Goal: Information Seeking & Learning: Learn about a topic

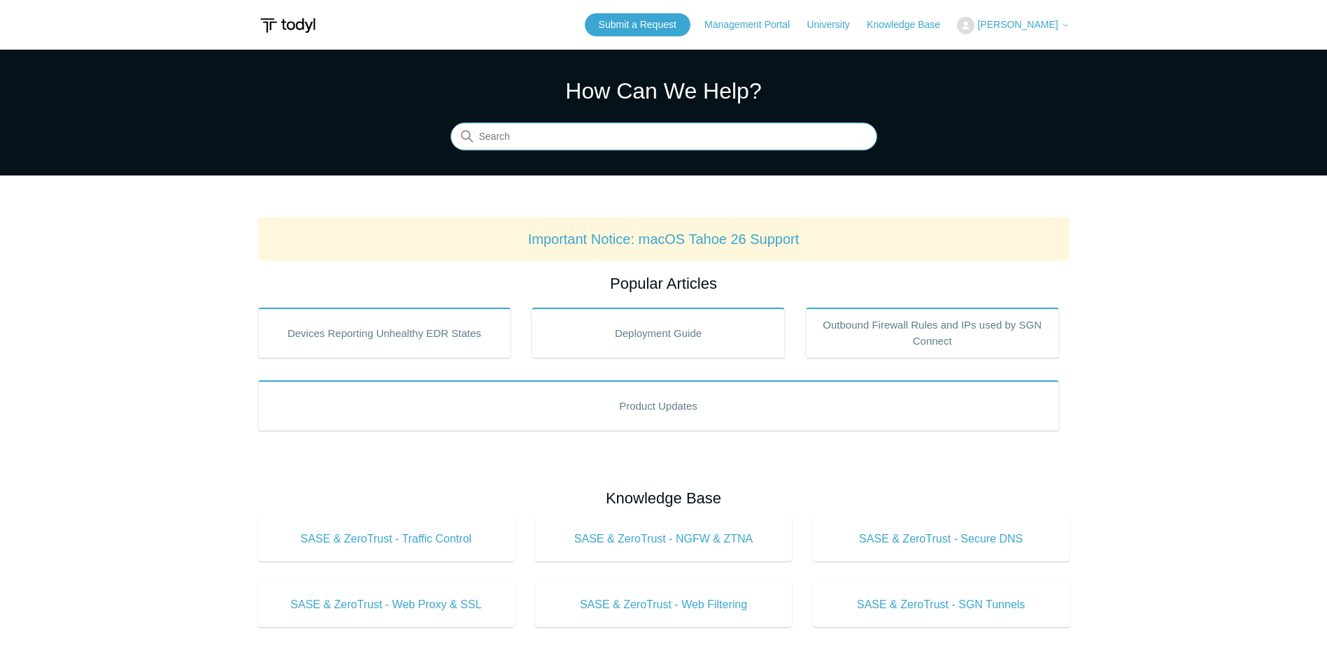
click at [545, 145] on input "Search" at bounding box center [663, 137] width 427 height 28
type input "certificate error"
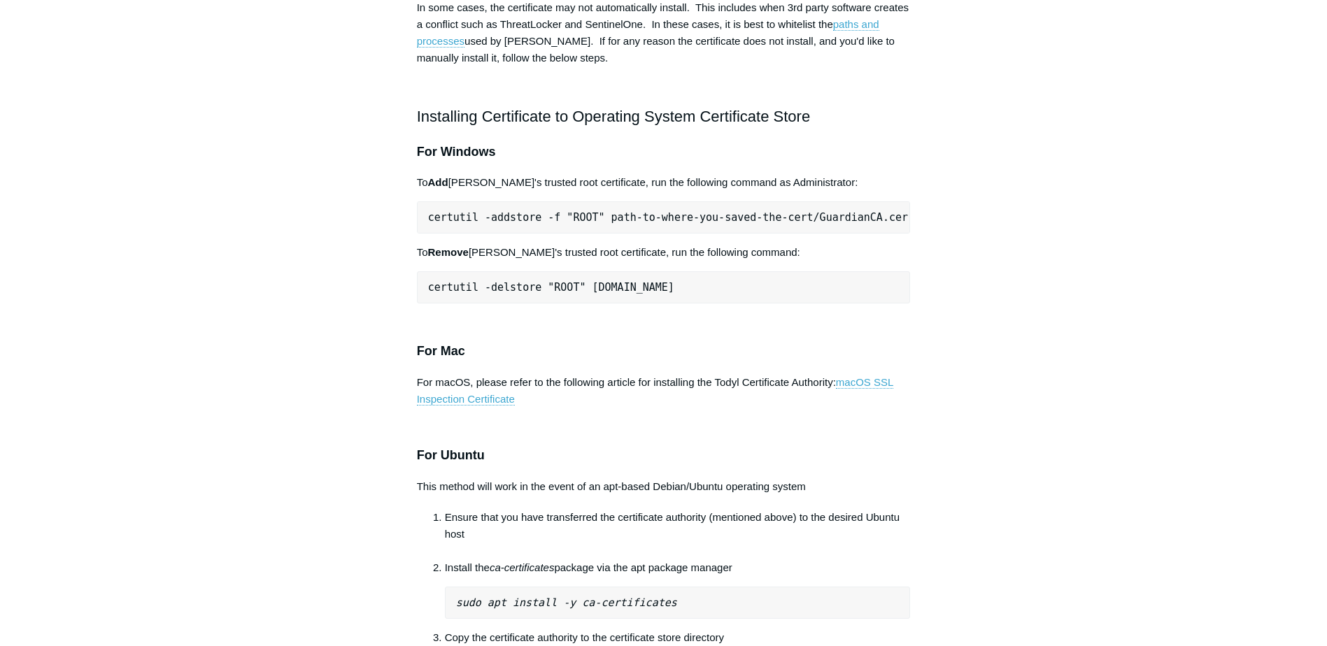
scroll to position [699, 0]
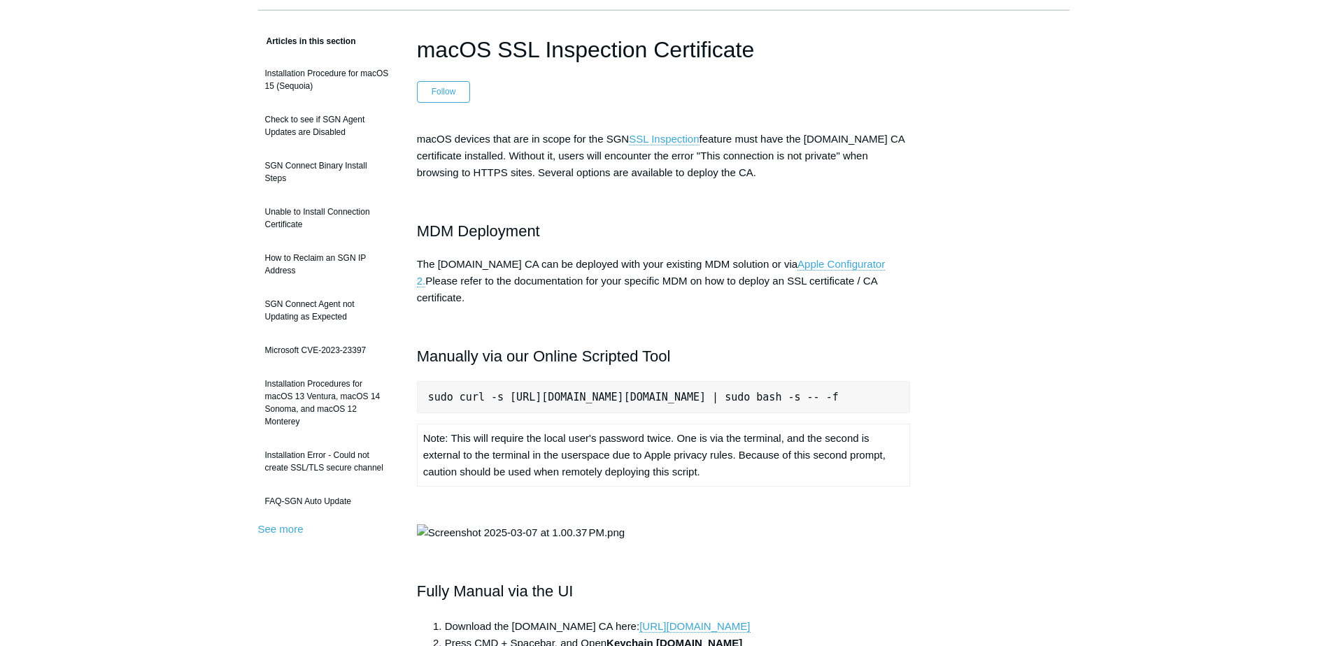
scroll to position [70, 0]
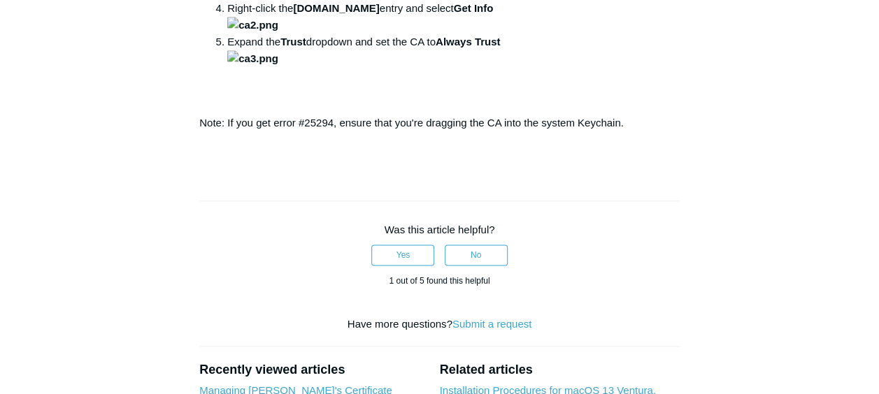
scroll to position [839, 0]
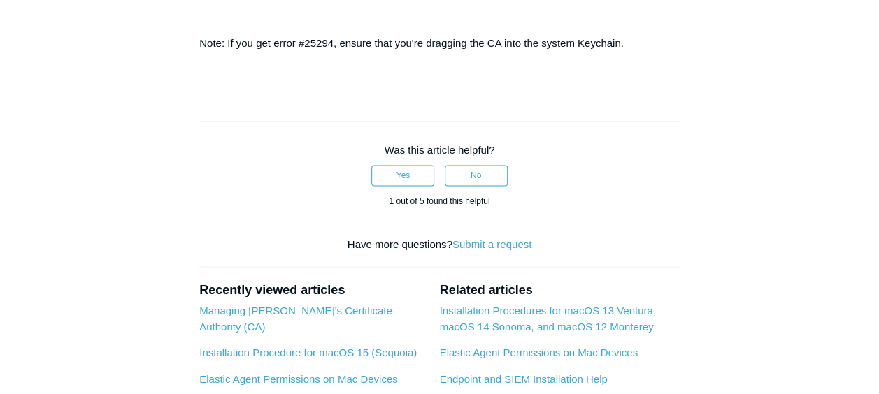
scroll to position [1119, 0]
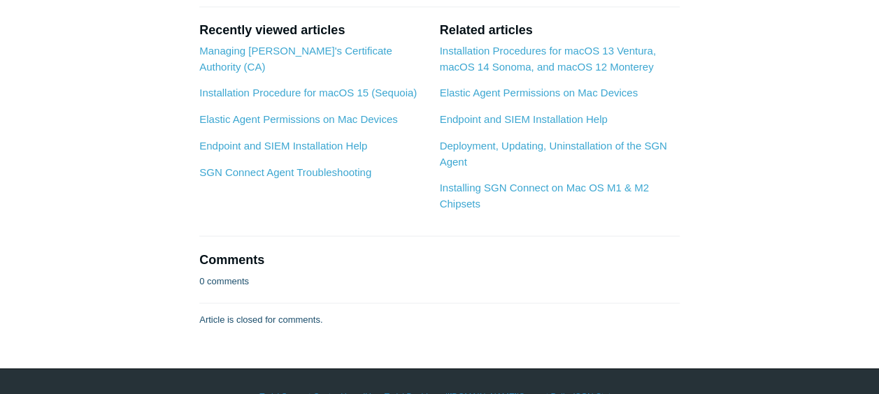
scroll to position [979, 0]
